Goal: Task Accomplishment & Management: Complete application form

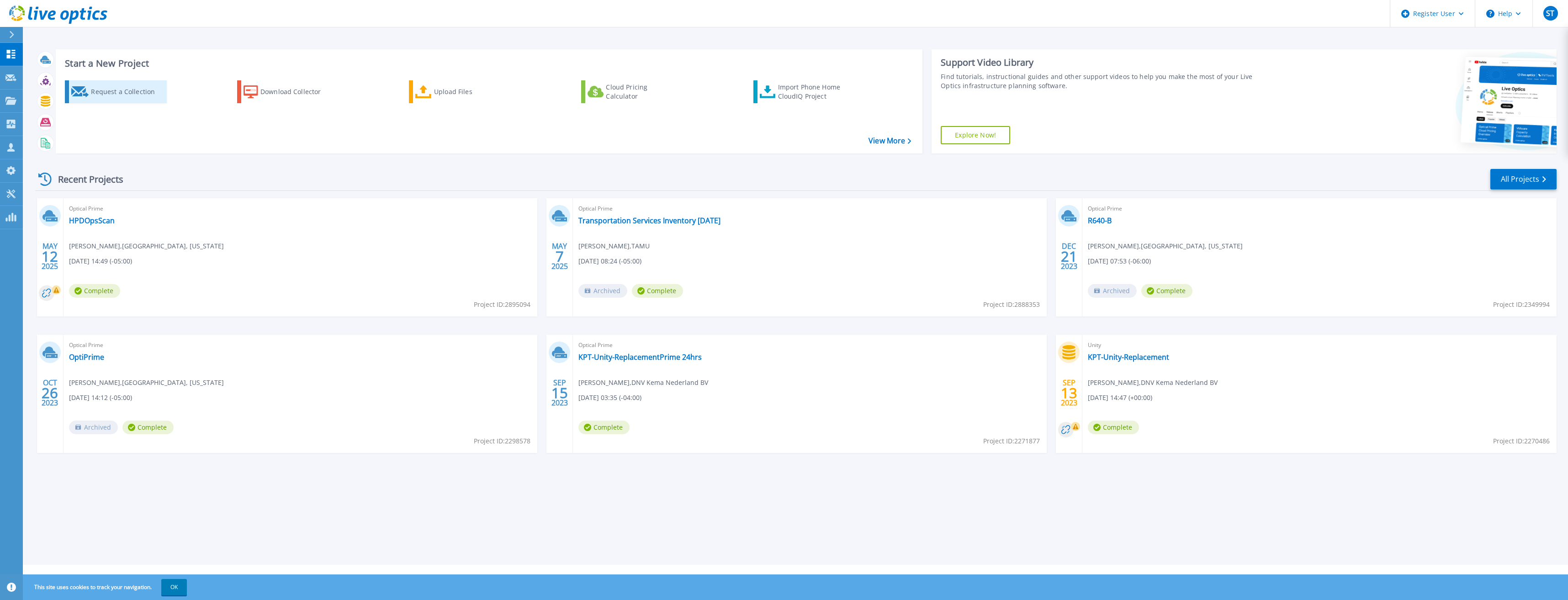
click at [120, 92] on div "Request a Collection" at bounding box center [127, 92] width 73 height 19
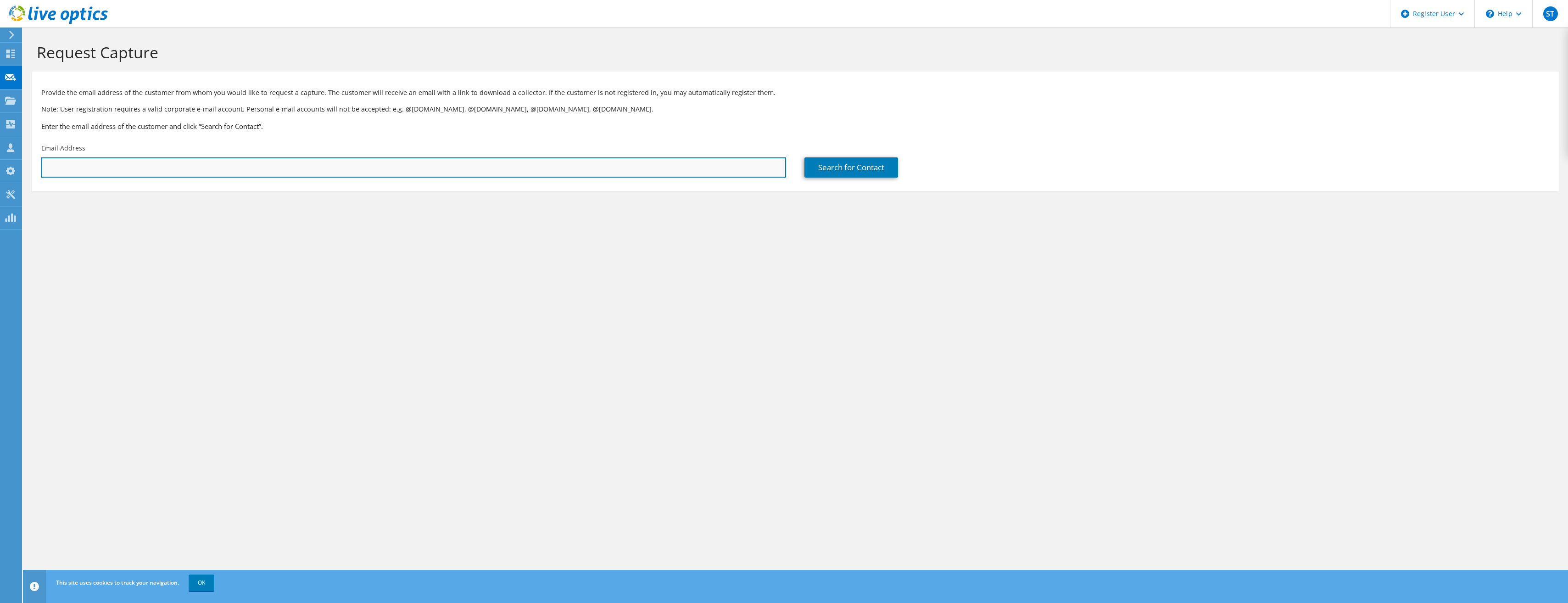
click at [72, 166] on input "text" at bounding box center [414, 168] width 745 height 20
paste input "joe.gorski@contractlandstaff.com"
type input "joe.gorski@contractlandstaff.com"
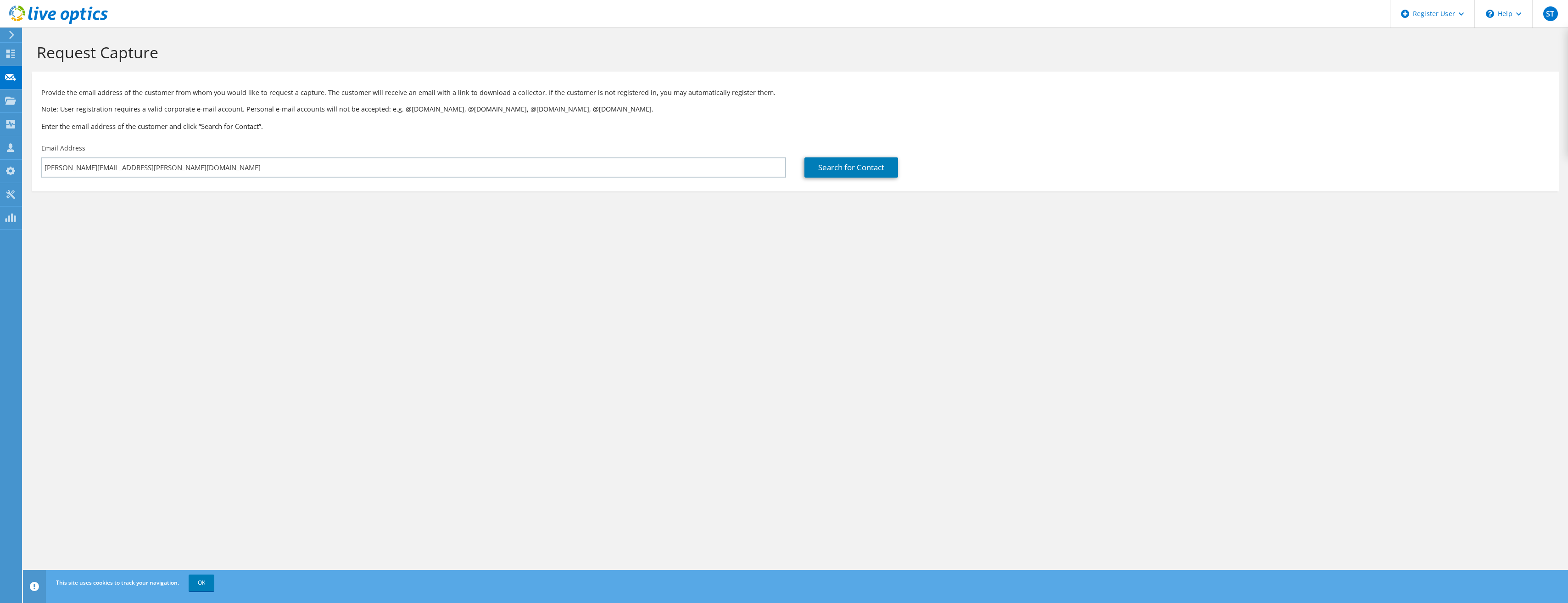
click at [854, 156] on div "Search for Contact" at bounding box center [1176, 160] width 763 height 43
click at [857, 169] on link "Search for Contact" at bounding box center [851, 168] width 94 height 20
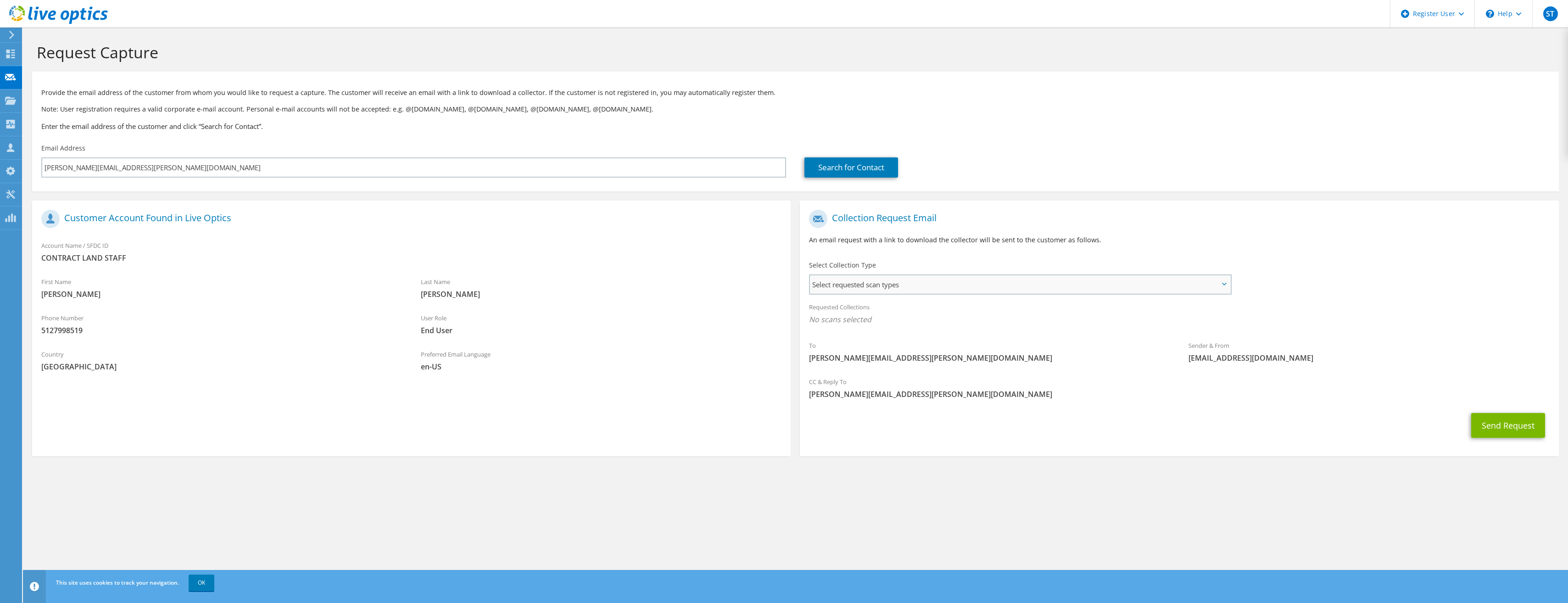
click at [1224, 287] on span "Select requested scan types" at bounding box center [1020, 285] width 420 height 19
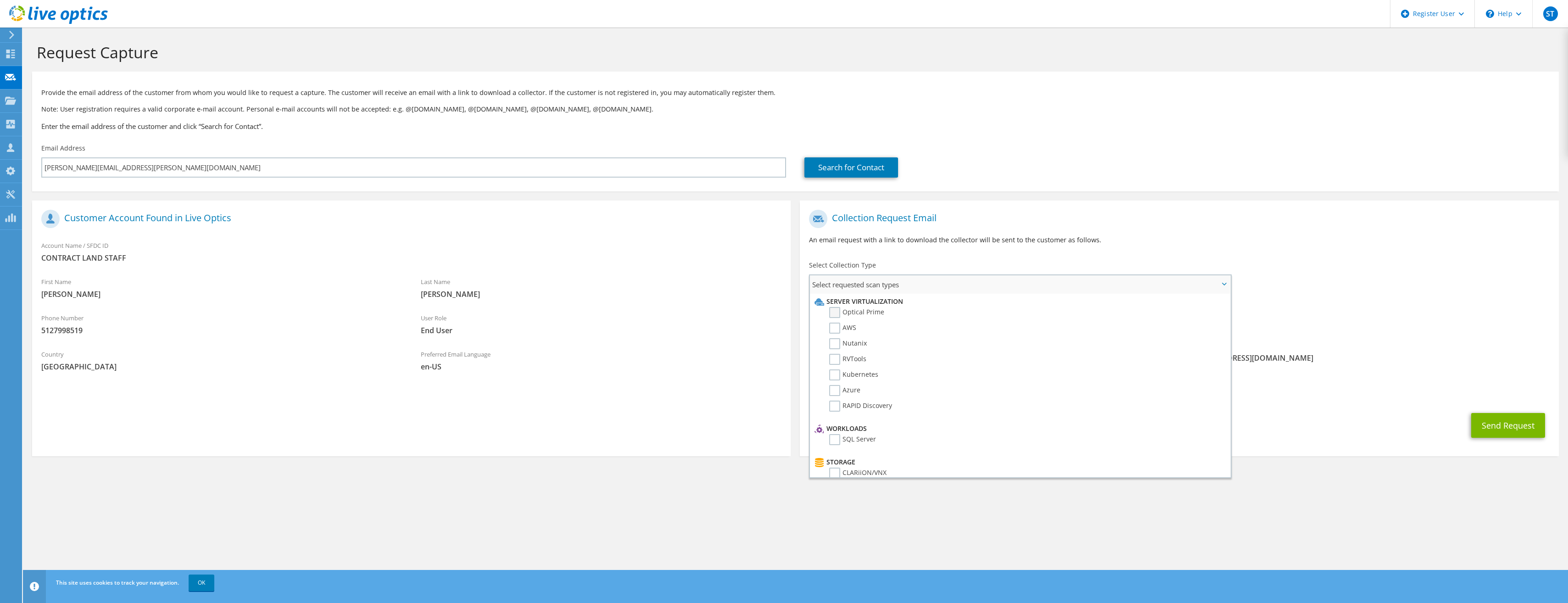
click at [836, 311] on label "Optical Prime" at bounding box center [857, 312] width 55 height 11
click at [0, 0] on input "Optical Prime" at bounding box center [0, 0] width 0 height 0
click at [834, 336] on label "Isilon/PowerScale" at bounding box center [863, 337] width 67 height 11
click at [0, 0] on input "Isilon/PowerScale" at bounding box center [0, 0] width 0 height 0
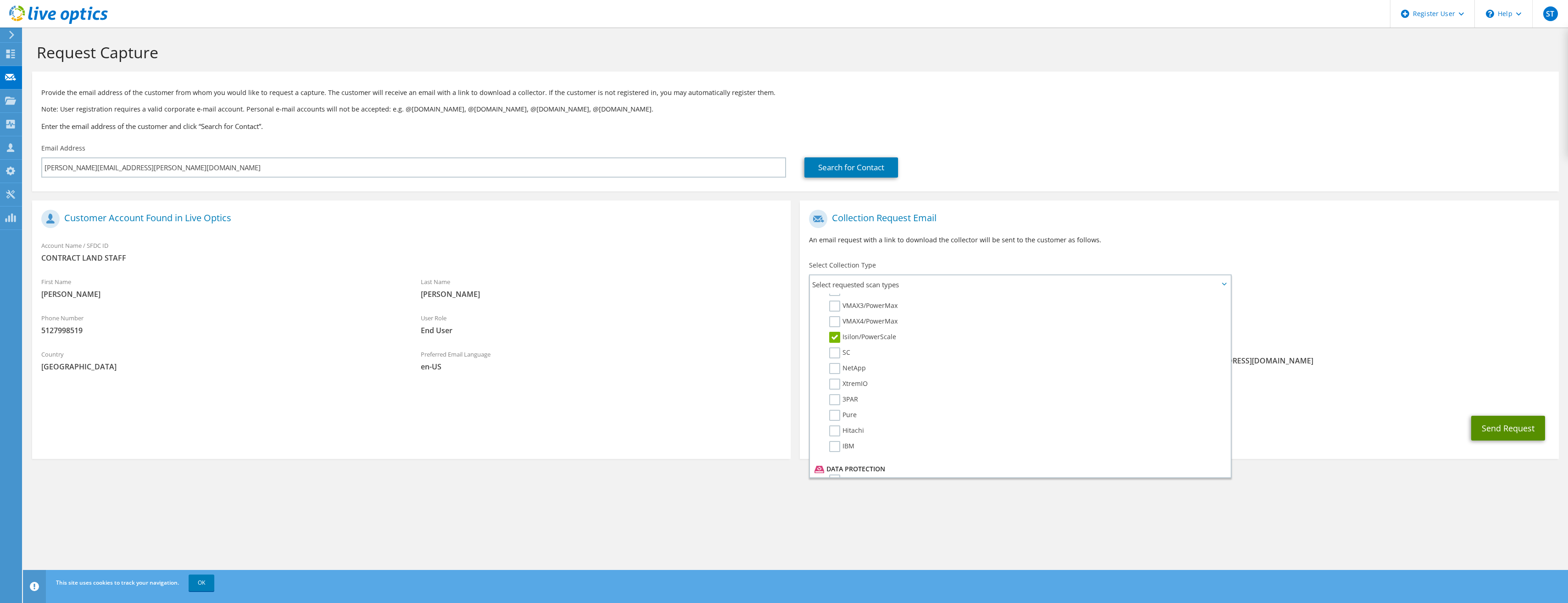
click at [1490, 430] on button "Send Request" at bounding box center [1508, 428] width 74 height 25
